Goal: Information Seeking & Learning: Learn about a topic

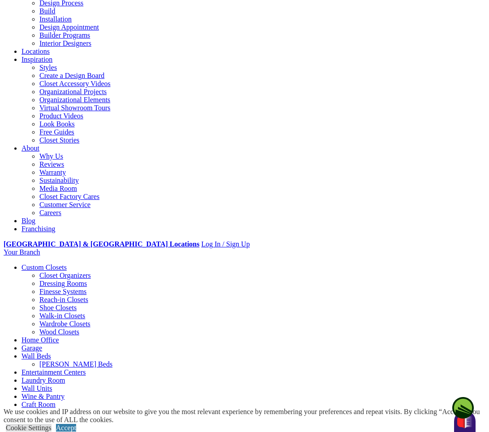
scroll to position [90, 0]
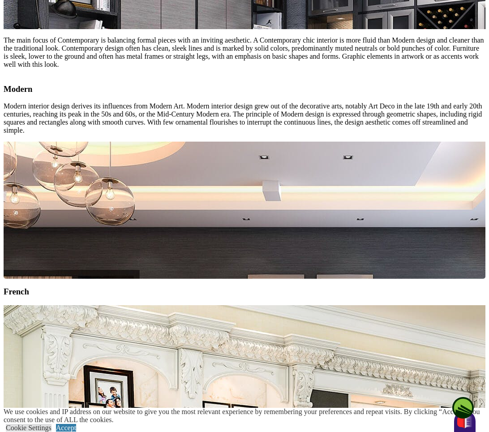
scroll to position [1035, 0]
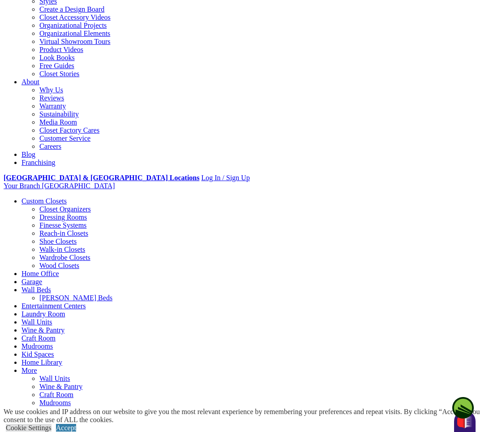
scroll to position [179, 0]
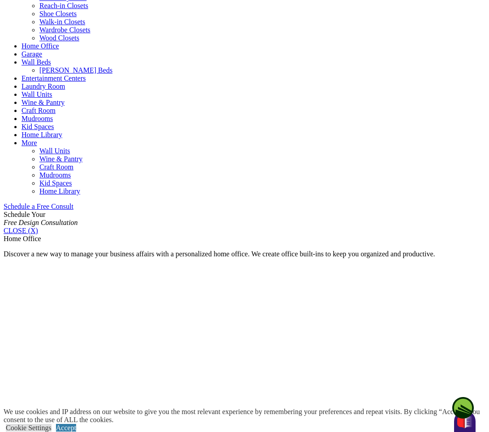
scroll to position [403, 0]
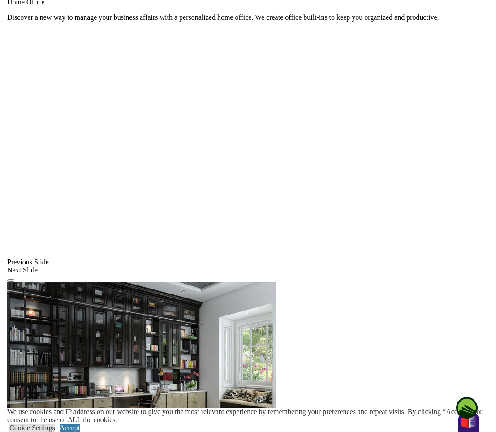
scroll to position [672, 0]
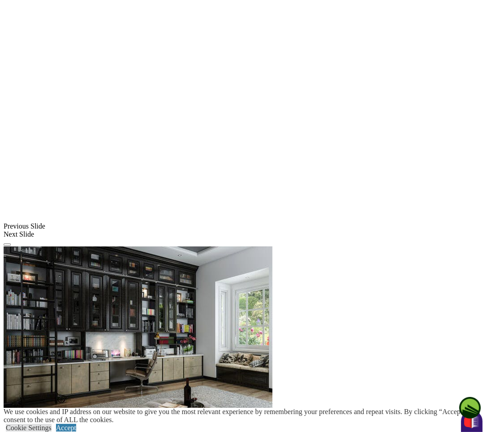
click at [0, 0] on span at bounding box center [0, 0] width 0 height 0
